Goal: Task Accomplishment & Management: Use online tool/utility

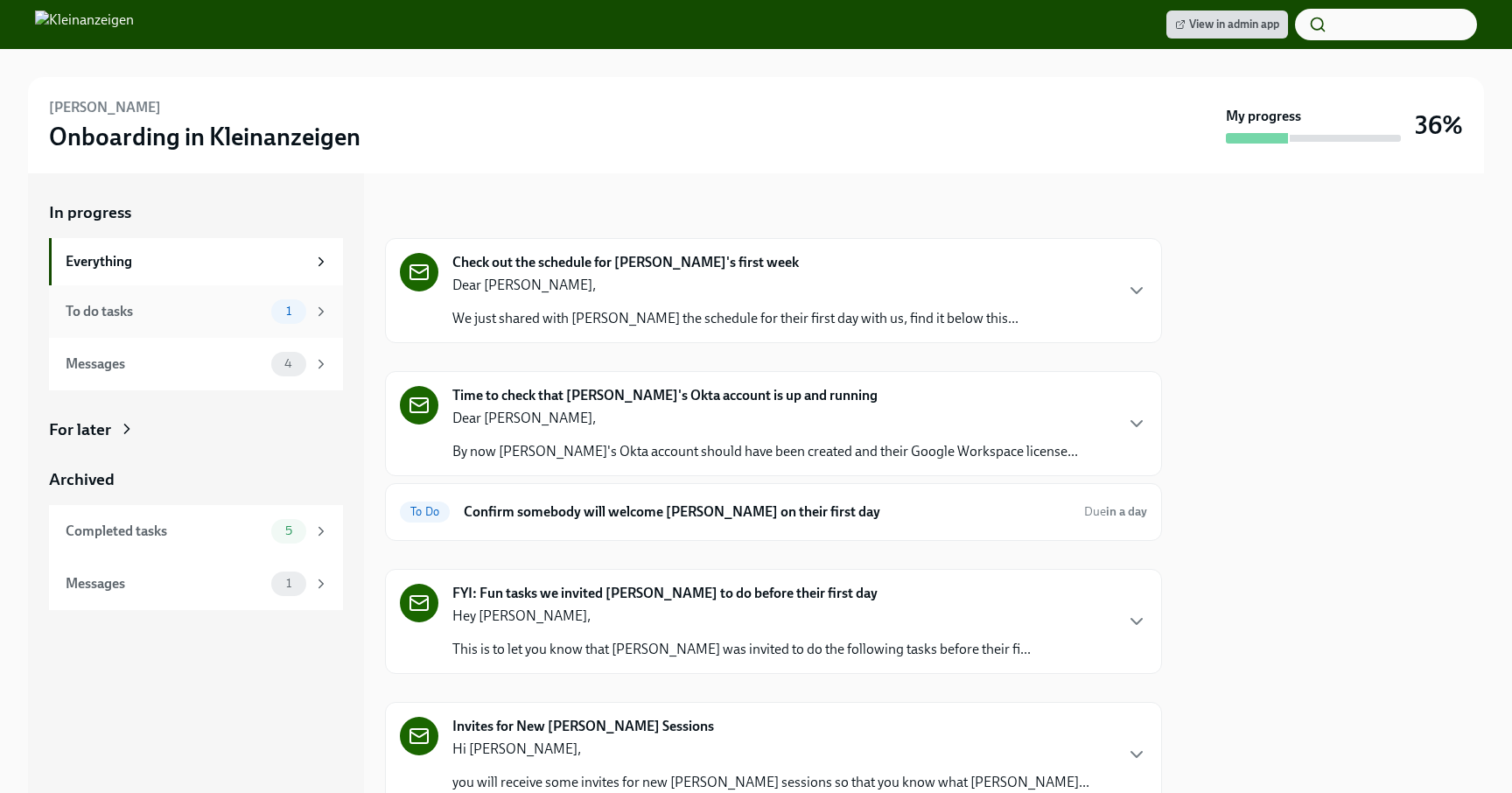
click at [176, 311] on div "To do tasks" at bounding box center [165, 312] width 199 height 20
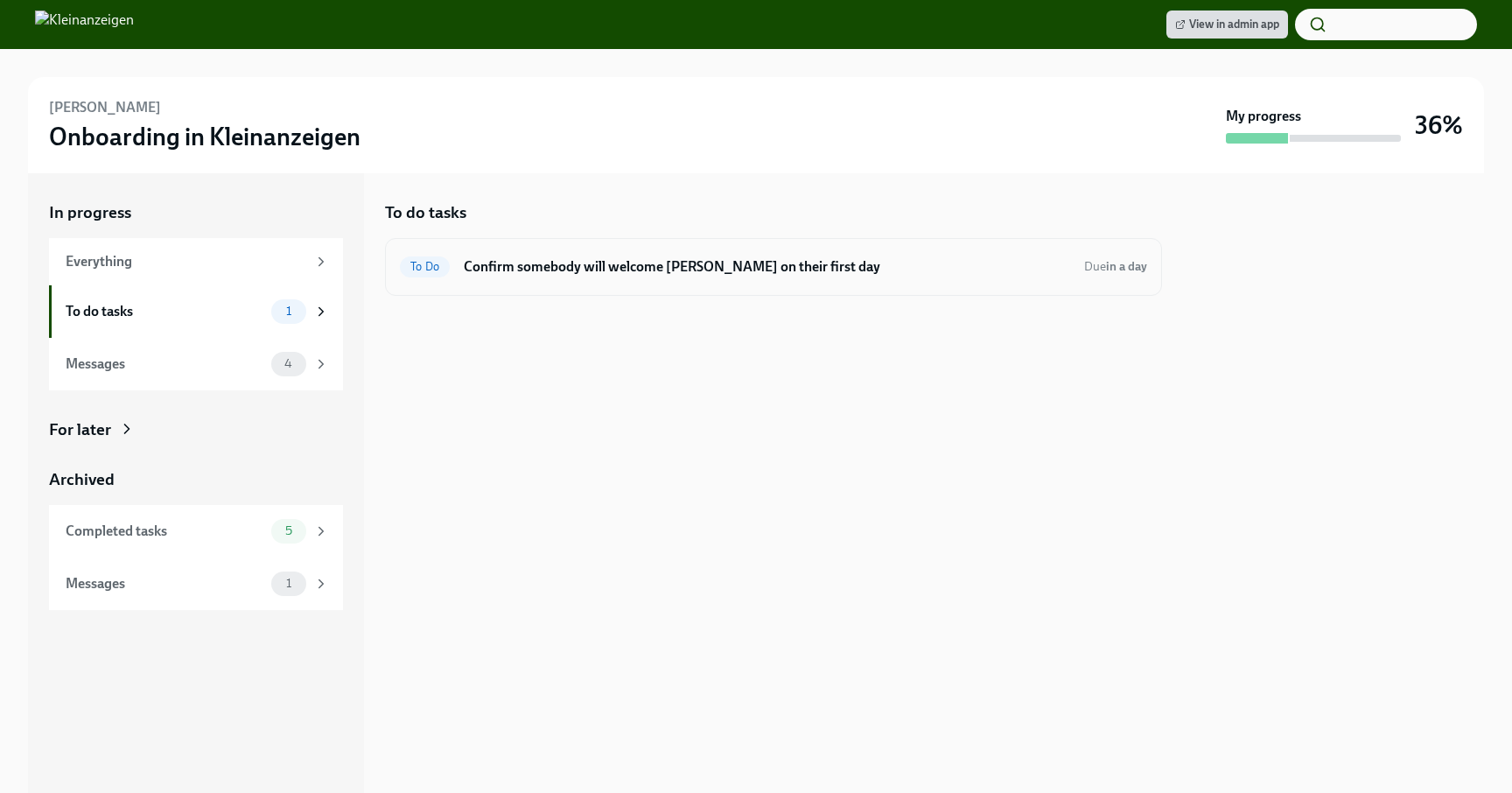
click at [648, 266] on h6 "Confirm somebody will welcome [PERSON_NAME] on their first day" at bounding box center [766, 268] width 606 height 20
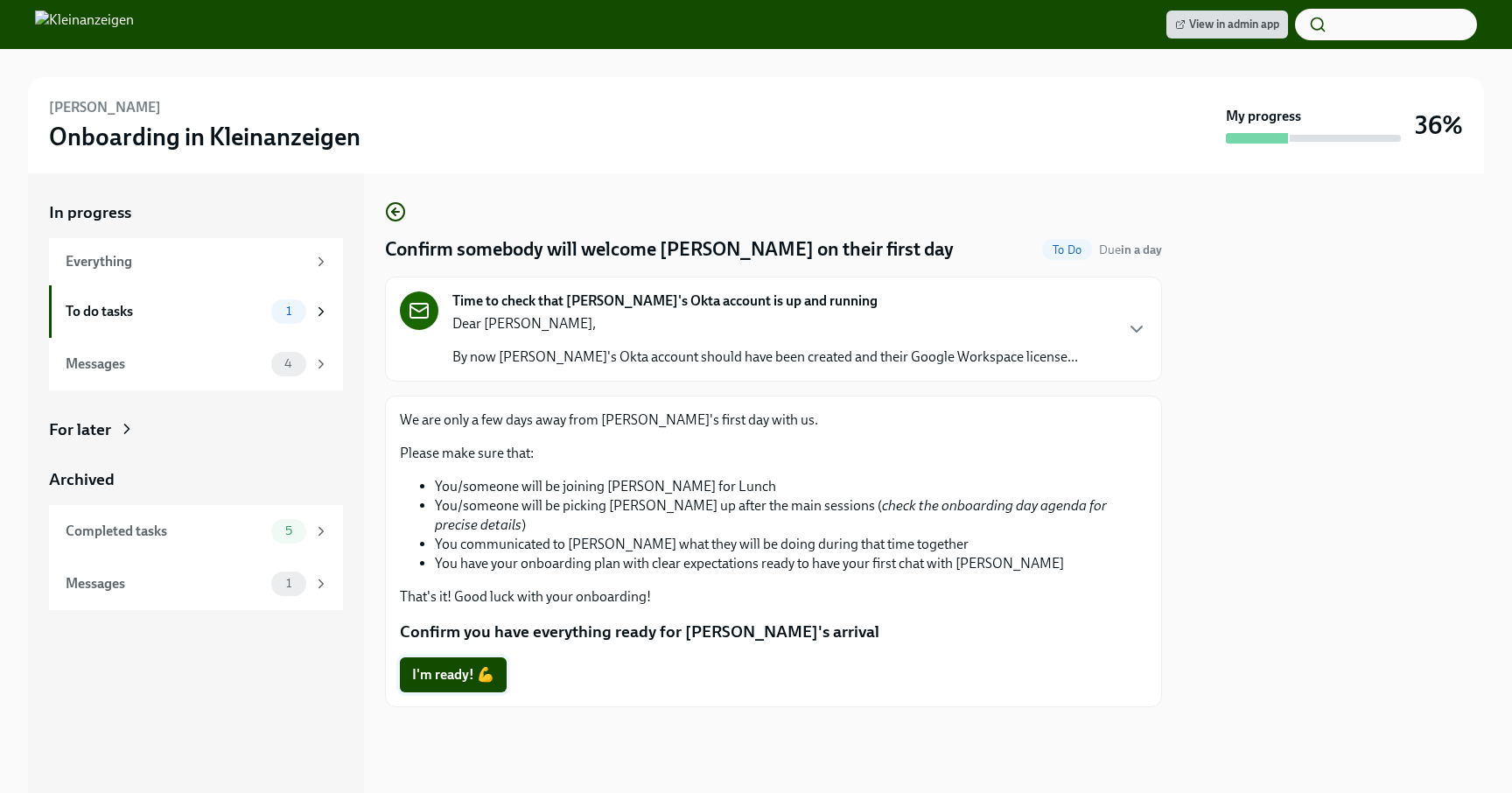
click at [461, 666] on span "I'm ready! 💪" at bounding box center [453, 675] width 82 height 18
click at [1062, 335] on div "Time to check that [PERSON_NAME]'s Okta account is up and running Dear [PERSON_…" at bounding box center [774, 329] width 748 height 75
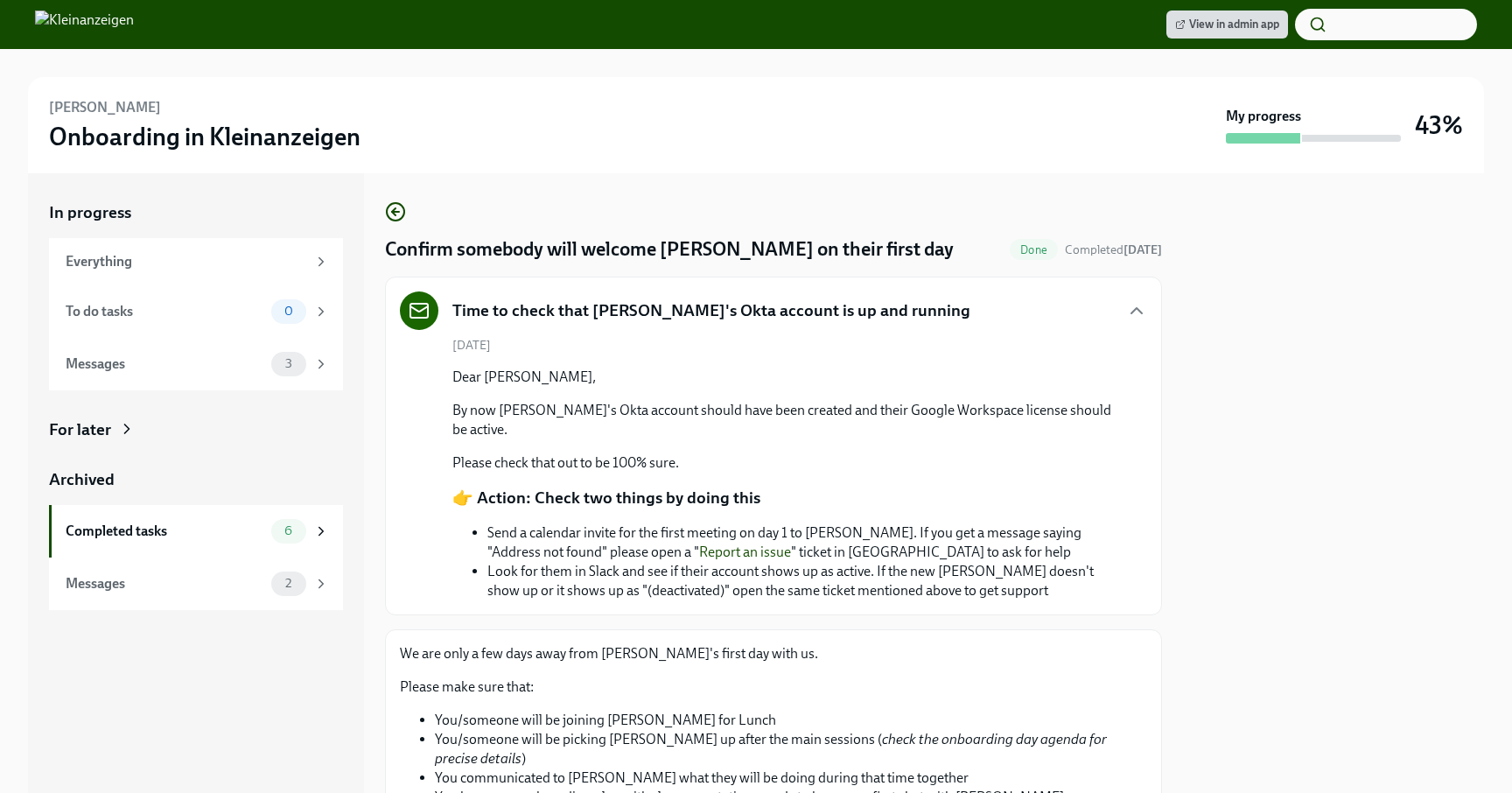
click at [1260, 395] on div at bounding box center [1333, 483] width 301 height 620
click at [173, 362] on div "Messages" at bounding box center [165, 364] width 199 height 20
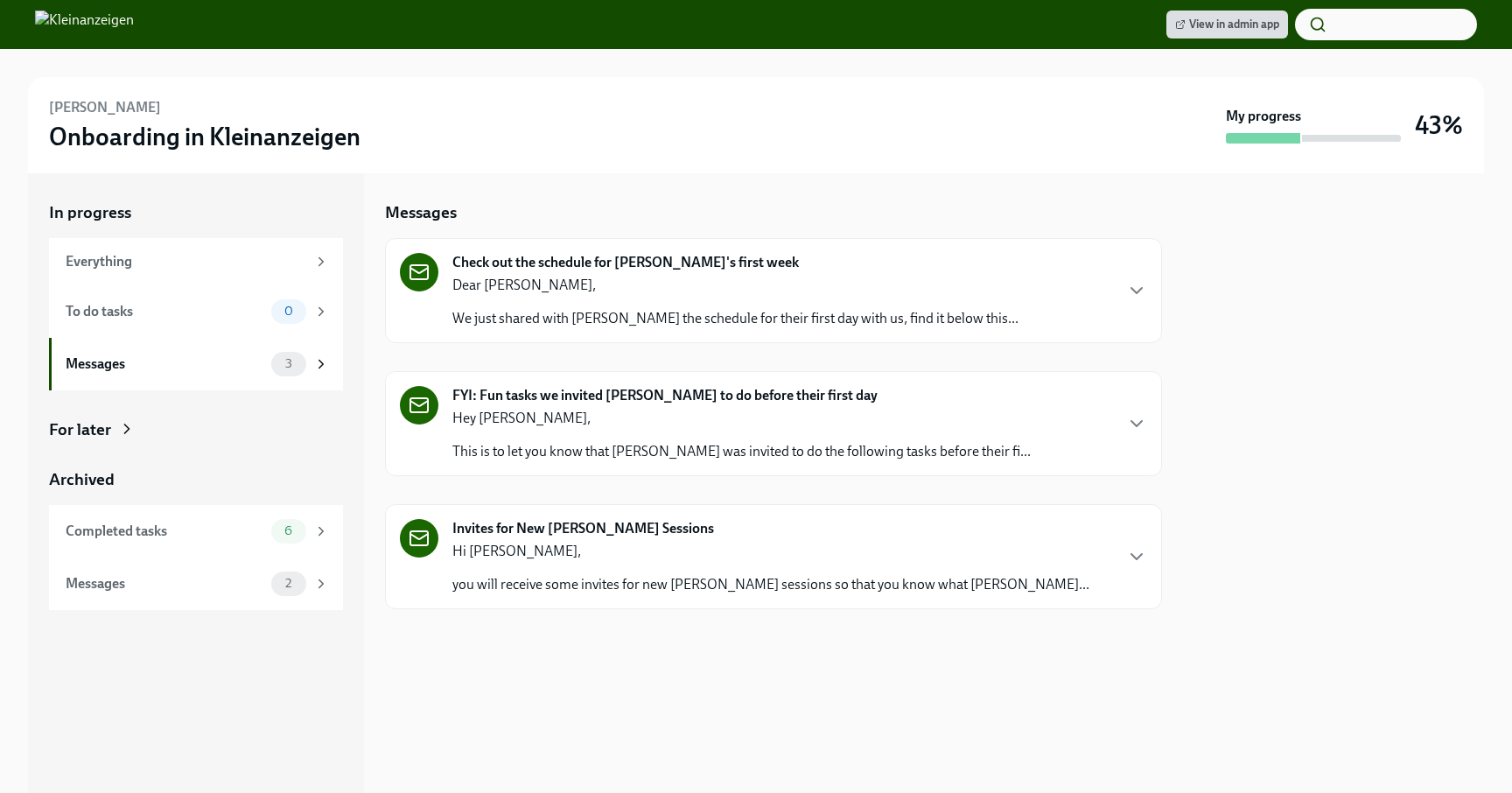
click at [621, 455] on p "This is to let you know that [PERSON_NAME] was invited to do the following task…" at bounding box center [742, 452] width 579 height 20
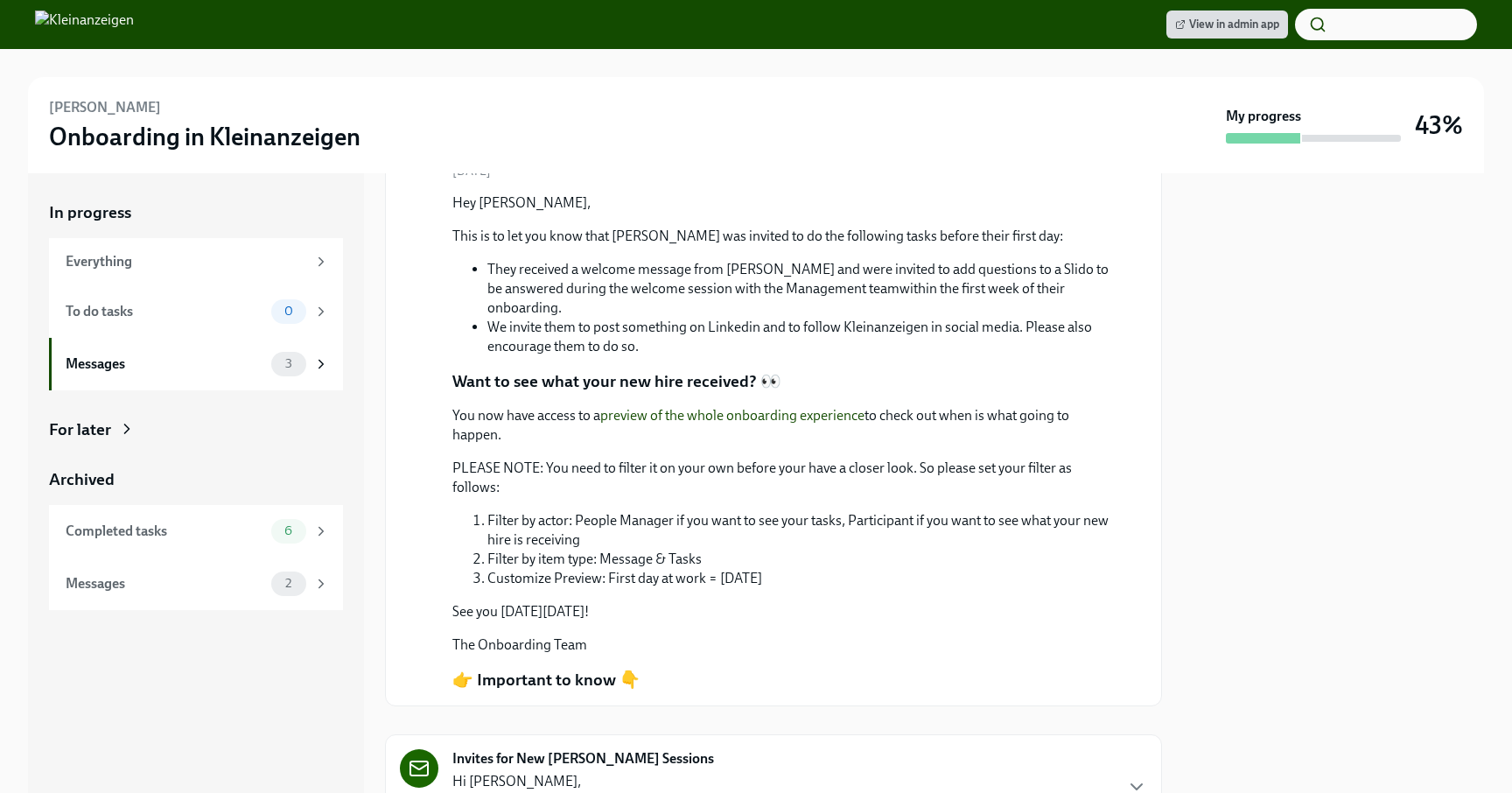
scroll to position [352, 0]
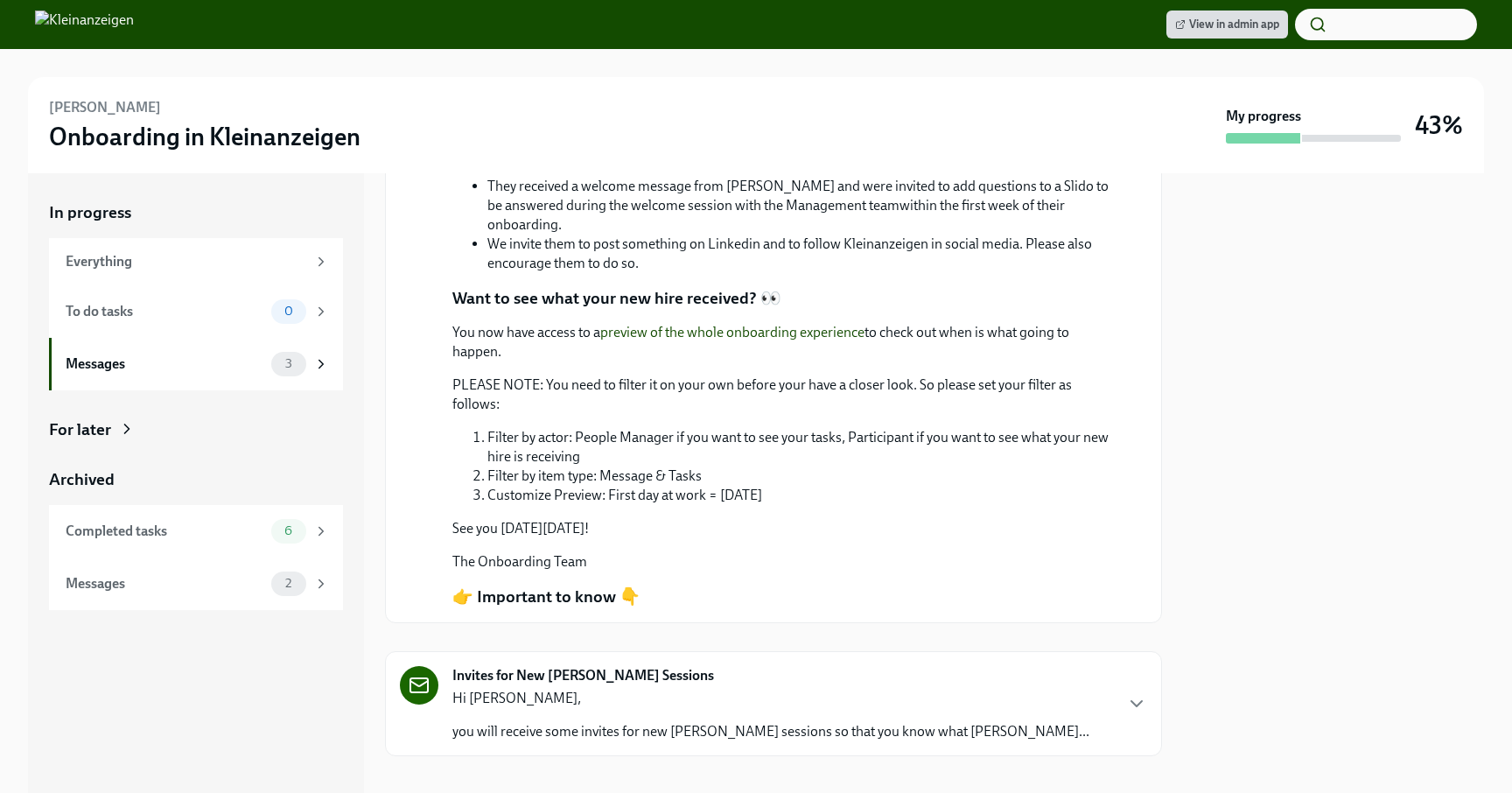
click at [777, 324] on link "preview of the whole onboarding experience" at bounding box center [732, 332] width 265 height 17
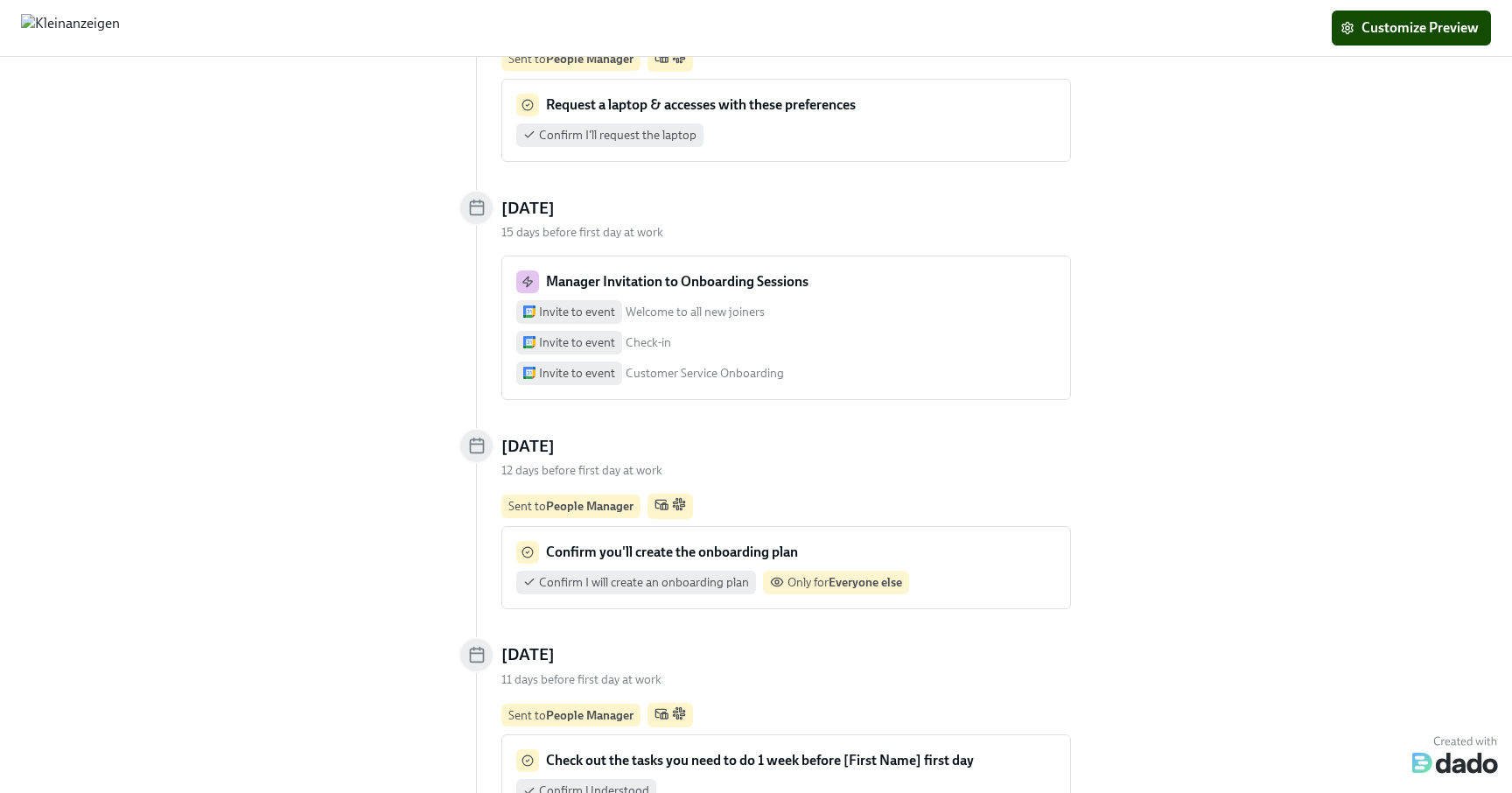
scroll to position [1273, 0]
